Goal: Information Seeking & Learning: Learn about a topic

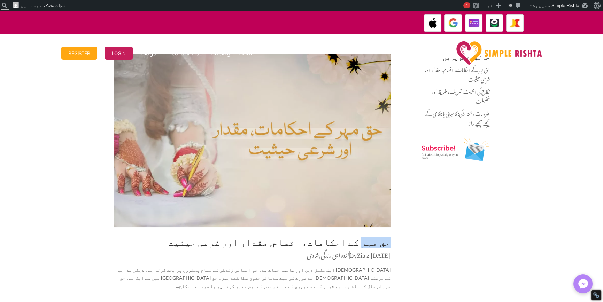
drag, startPoint x: 395, startPoint y: 242, endPoint x: 368, endPoint y: 243, distance: 26.8
copy link "حق مہر"
click at [362, 187] on img at bounding box center [252, 140] width 277 height 173
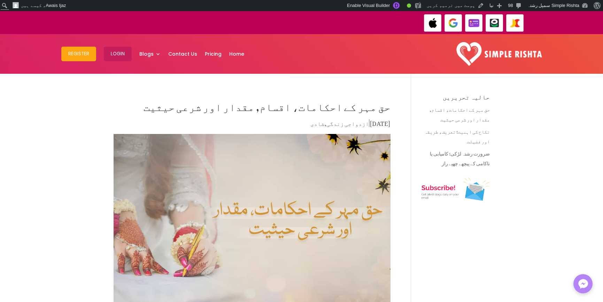
click at [465, 94] on h4 "حالیہ تحریریں" at bounding box center [455, 99] width 68 height 10
click at [456, 95] on h4 "حالیہ تحریریں" at bounding box center [455, 99] width 68 height 10
click at [432, 99] on h4 "حالیہ تحریریں" at bounding box center [455, 99] width 68 height 10
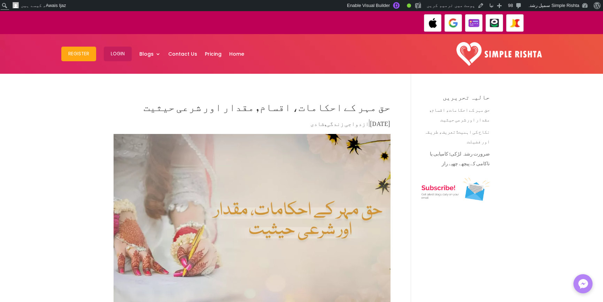
click at [450, 99] on h4 "حالیہ تحریریں" at bounding box center [455, 99] width 68 height 10
click at [188, 83] on p "English Blog" at bounding box center [177, 87] width 56 height 10
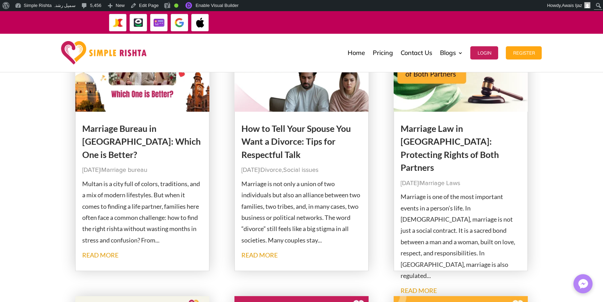
click at [296, 93] on img at bounding box center [301, 70] width 134 height 84
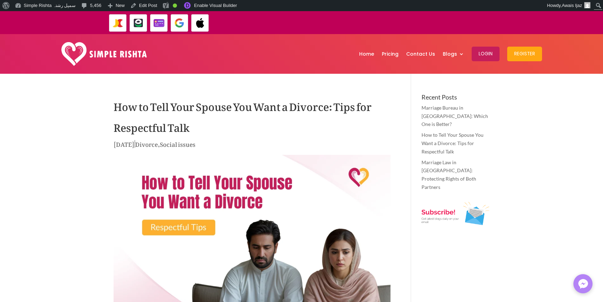
click at [429, 99] on h4 "Recent Posts" at bounding box center [455, 99] width 68 height 10
drag, startPoint x: 451, startPoint y: 91, endPoint x: 448, endPoint y: 96, distance: 5.8
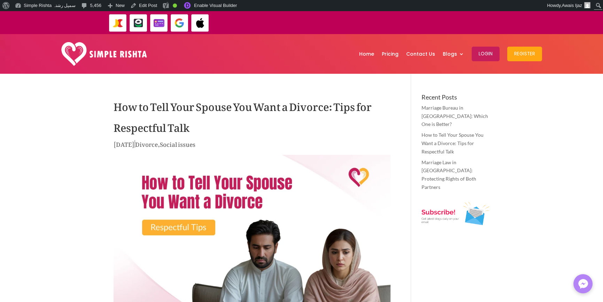
click at [448, 96] on h4 "Recent Posts" at bounding box center [455, 99] width 68 height 10
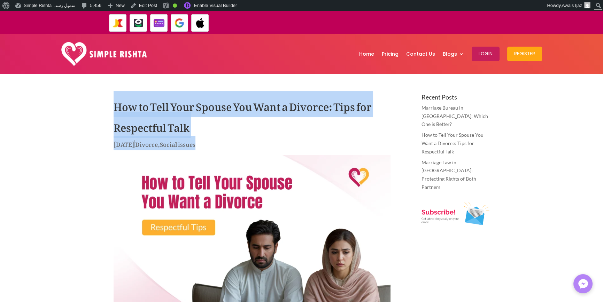
drag, startPoint x: 104, startPoint y: 102, endPoint x: 237, endPoint y: 140, distance: 138.4
